Goal: Information Seeking & Learning: Learn about a topic

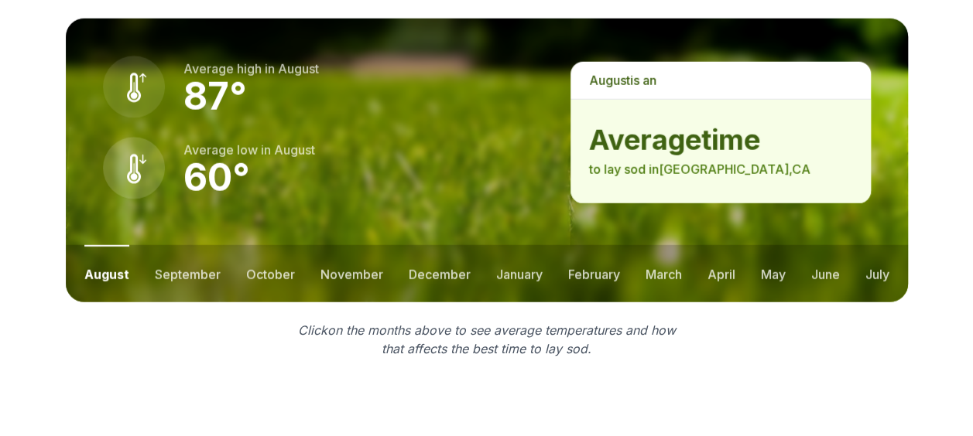
scroll to position [2167, 0]
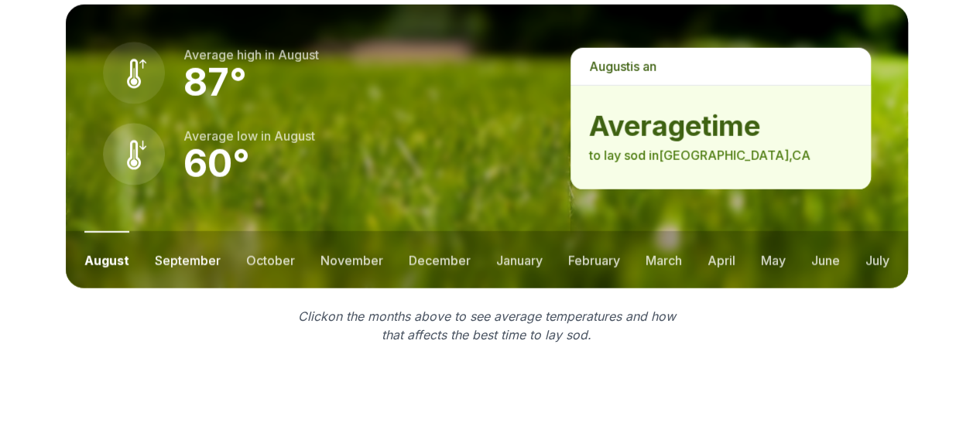
click at [201, 237] on button "september" at bounding box center [188, 259] width 66 height 57
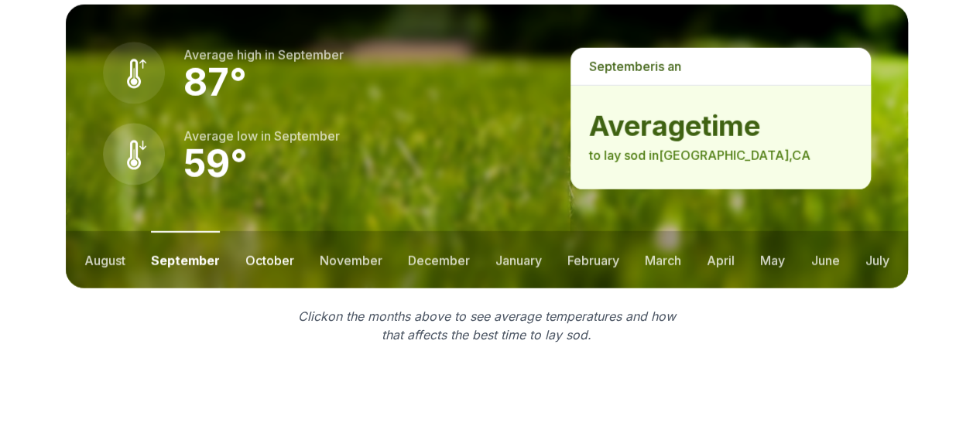
click at [254, 231] on button "october" at bounding box center [269, 259] width 49 height 57
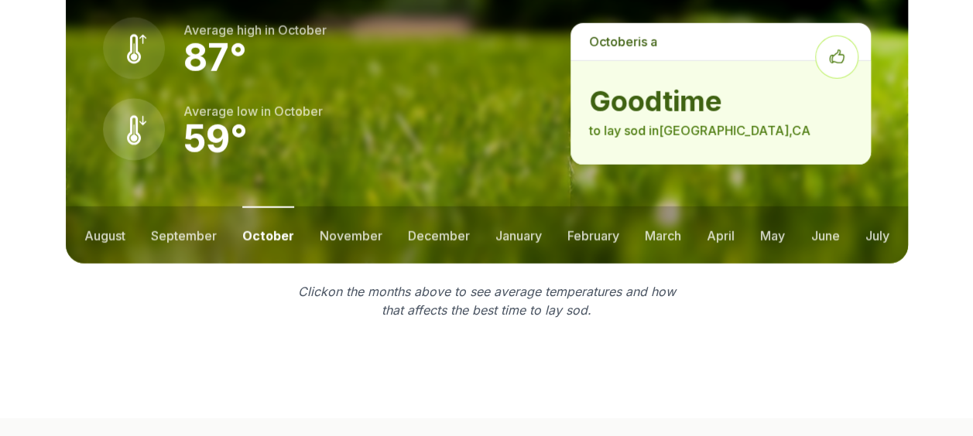
scroll to position [2142, 0]
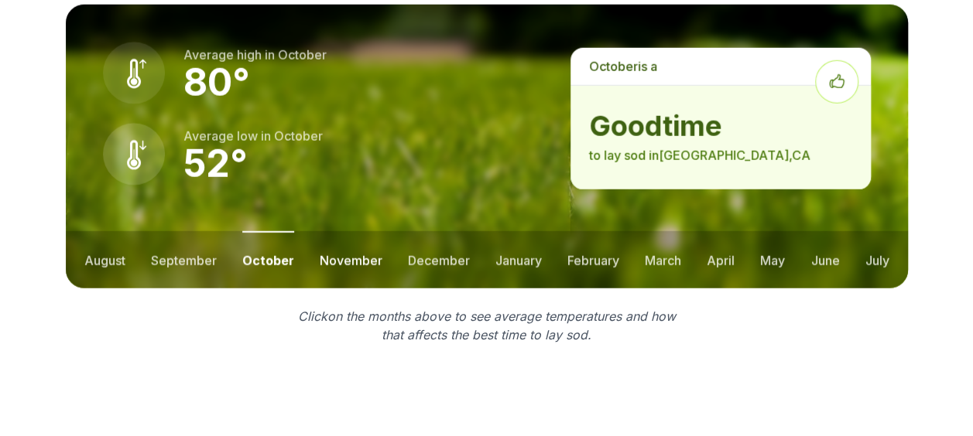
click at [337, 231] on button "november" at bounding box center [351, 259] width 63 height 57
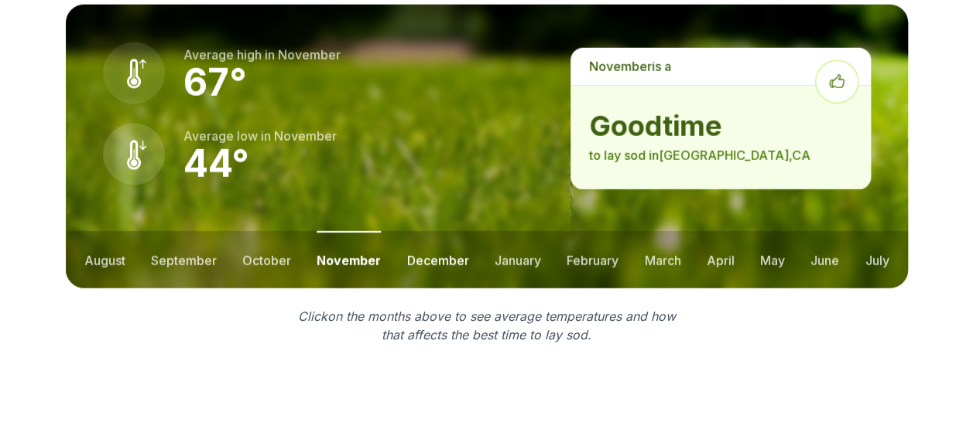
click at [429, 231] on button "december" at bounding box center [438, 259] width 62 height 57
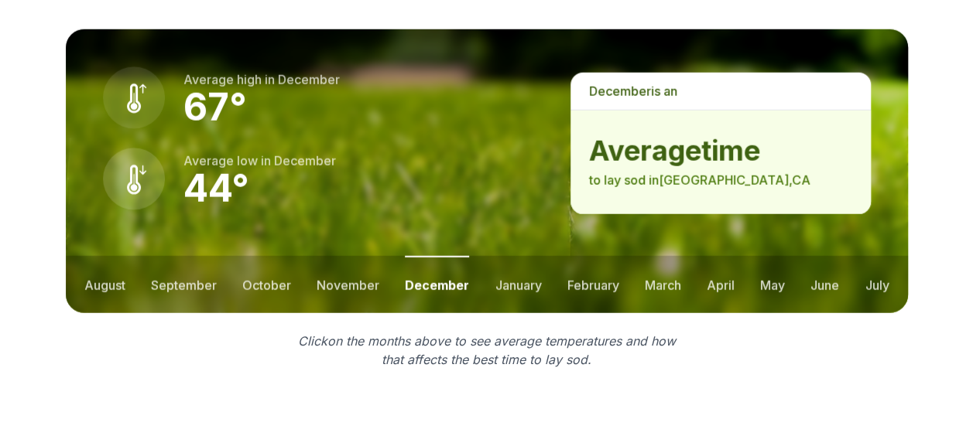
scroll to position [2167, 0]
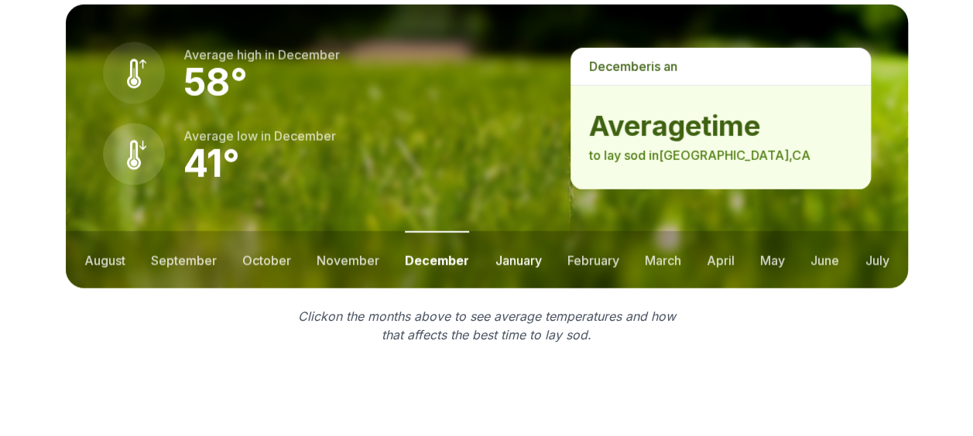
click at [528, 234] on button "january" at bounding box center [518, 259] width 46 height 57
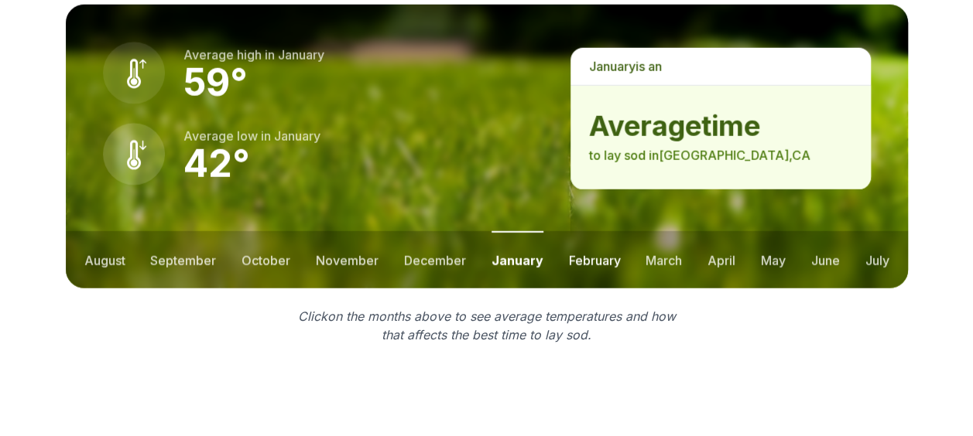
click at [577, 234] on button "february" at bounding box center [594, 259] width 52 height 57
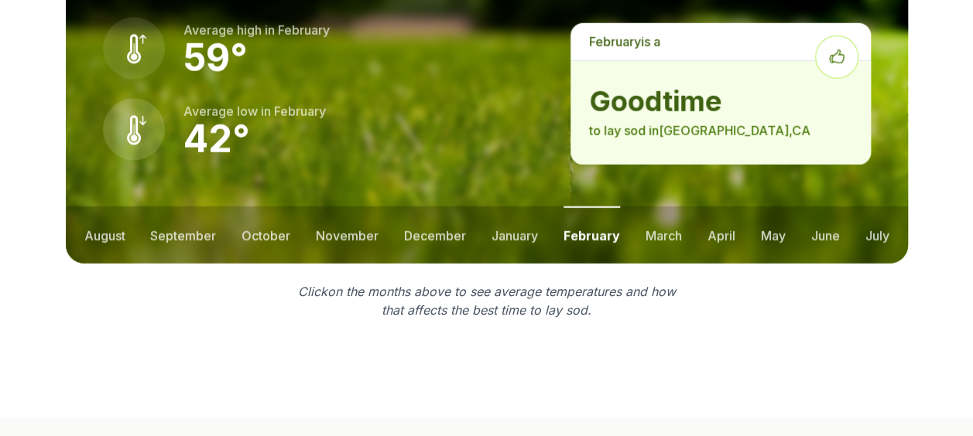
scroll to position [2142, 0]
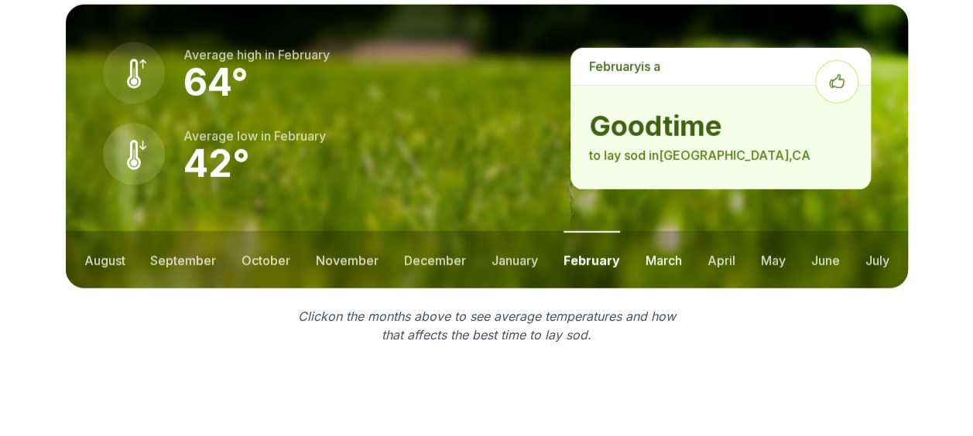
click at [652, 231] on button "march" at bounding box center [663, 259] width 36 height 57
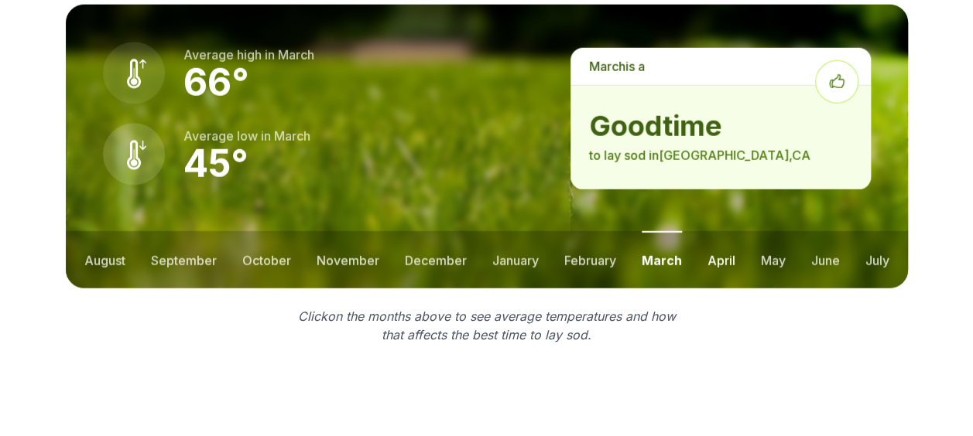
click at [722, 231] on button "april" at bounding box center [721, 259] width 28 height 57
click at [767, 231] on button "may" at bounding box center [772, 259] width 25 height 57
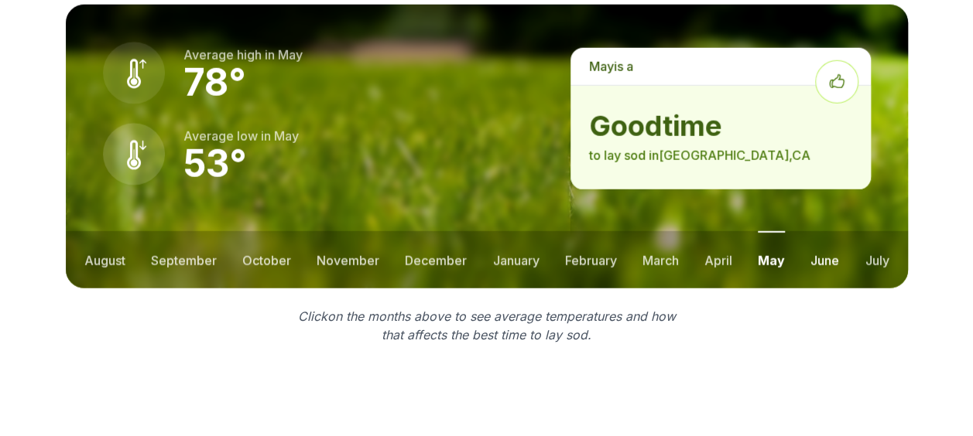
click at [824, 234] on button "june" at bounding box center [824, 259] width 29 height 57
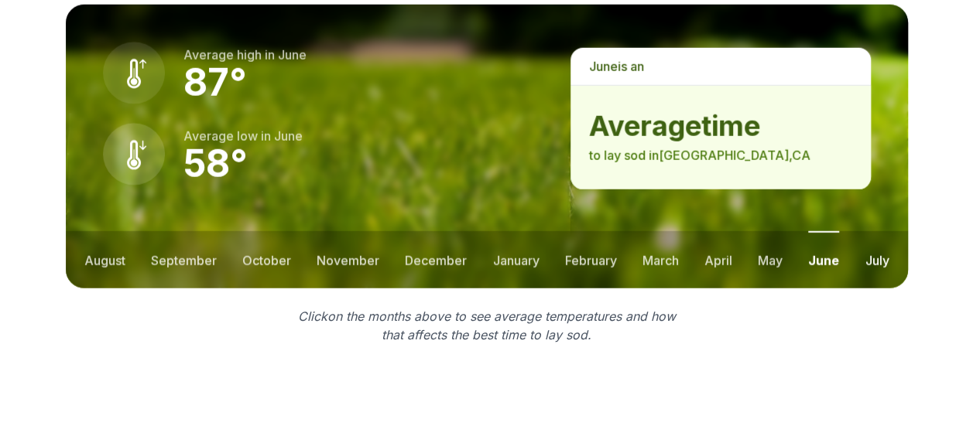
click at [868, 237] on button "july" at bounding box center [876, 259] width 24 height 57
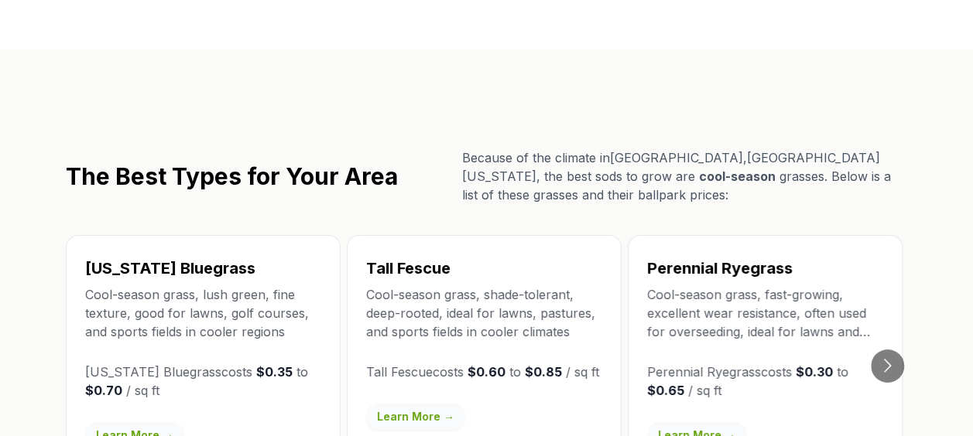
scroll to position [2631, 0]
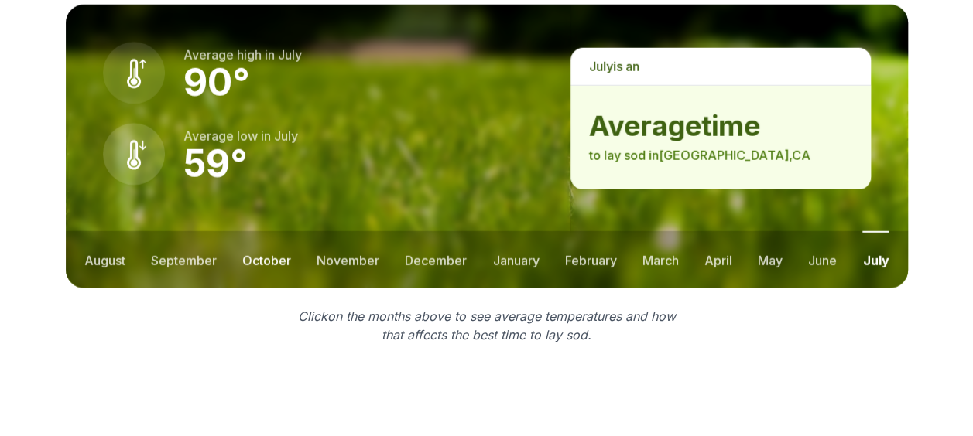
click at [281, 231] on button "october" at bounding box center [266, 259] width 49 height 57
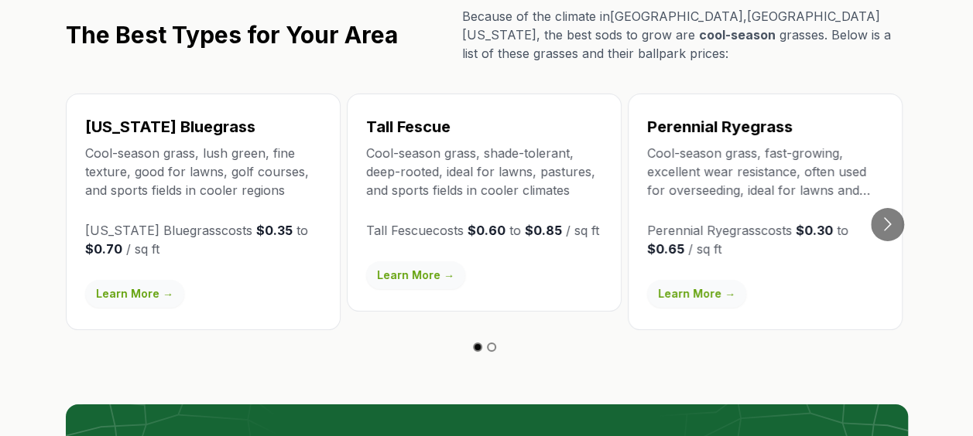
scroll to position [2374, 0]
